Goal: Find contact information: Obtain details needed to contact an individual or organization

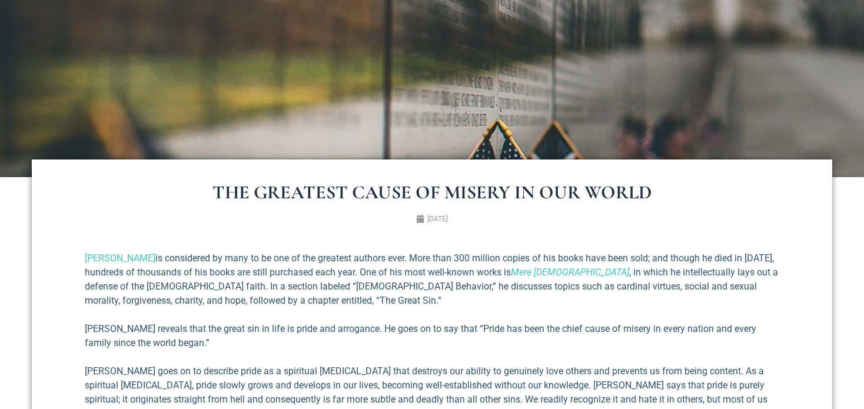
scroll to position [266, 0]
click at [308, 198] on h1 "The Greatest Cause of Misery in Our World" at bounding box center [432, 192] width 706 height 19
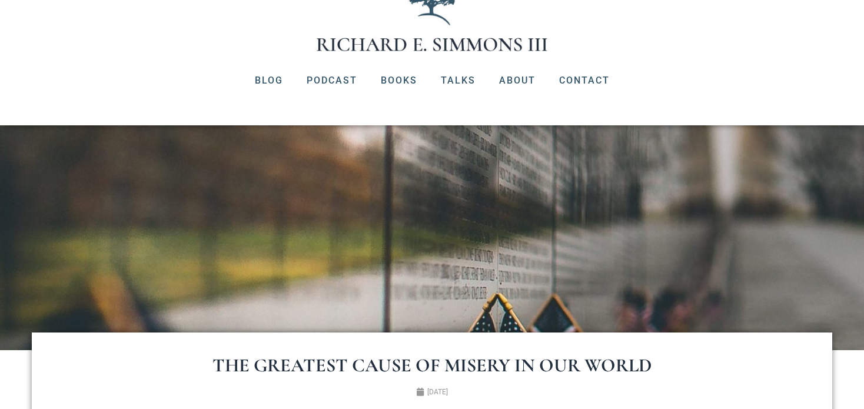
scroll to position [92, 0]
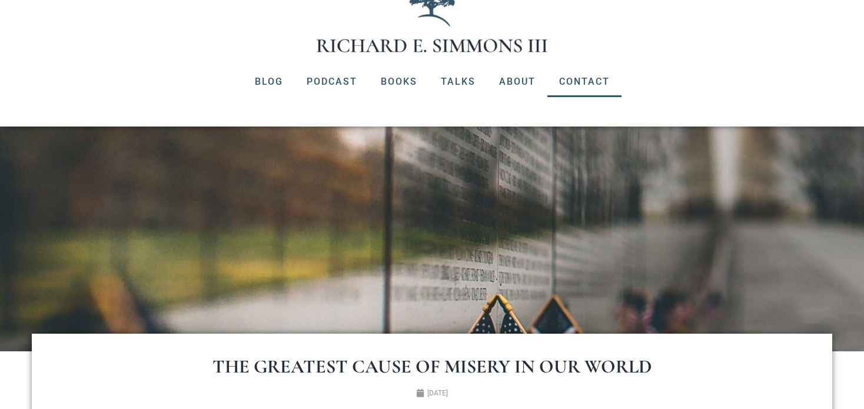
click at [578, 85] on link "Contact" at bounding box center [584, 81] width 74 height 31
